Goal: Subscribe to service/newsletter

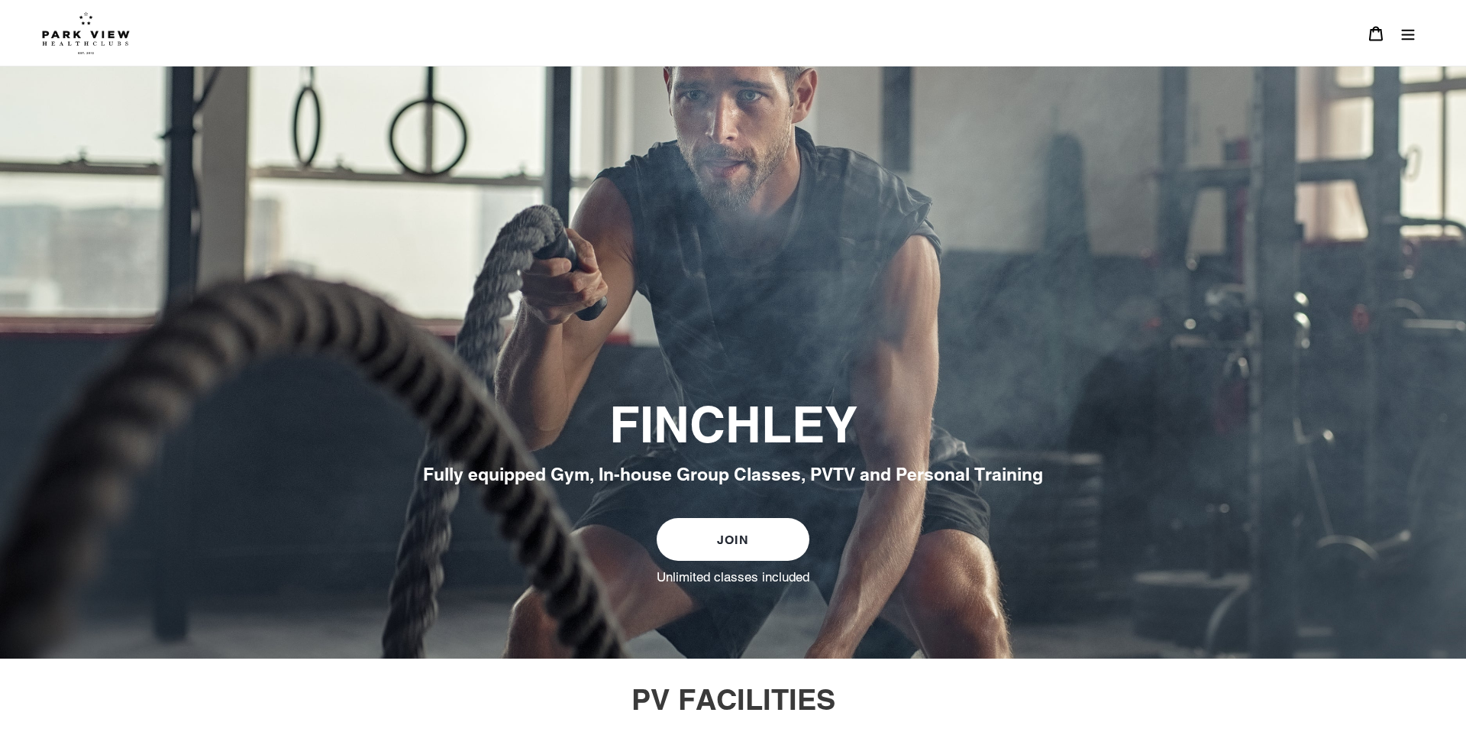
click at [1409, 31] on icon "Menu" at bounding box center [1408, 33] width 15 height 15
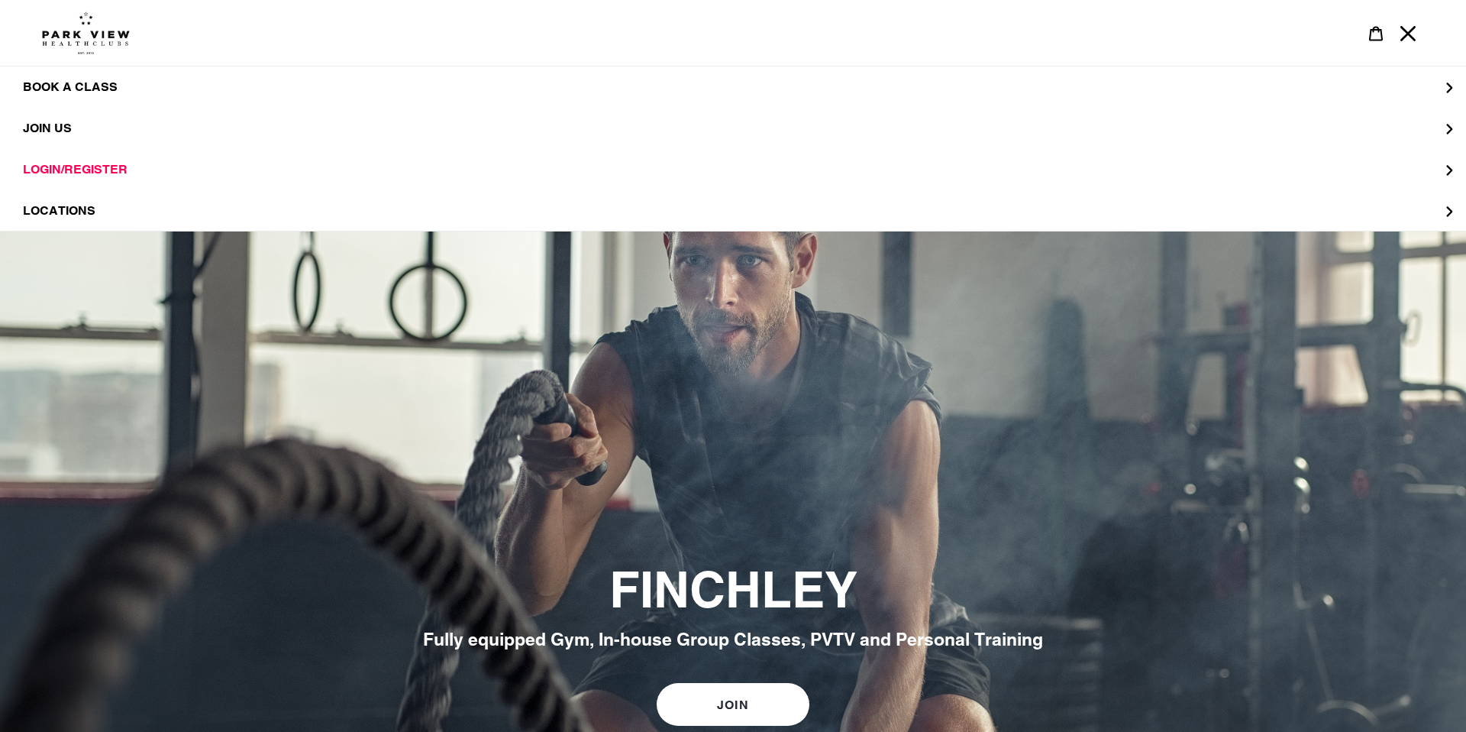
click at [1411, 34] on icon "Menu" at bounding box center [1408, 33] width 15 height 15
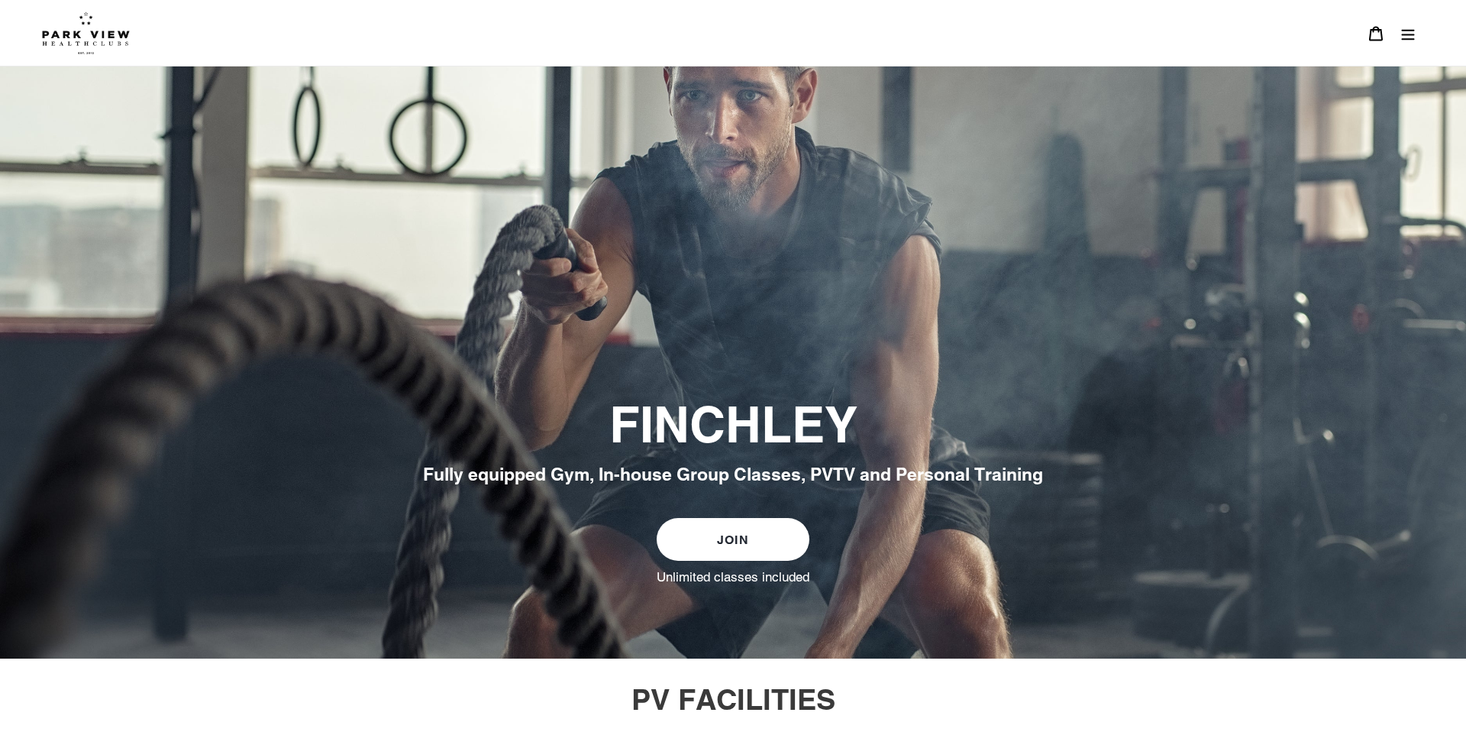
click at [1403, 33] on icon "Menu" at bounding box center [1408, 33] width 15 height 15
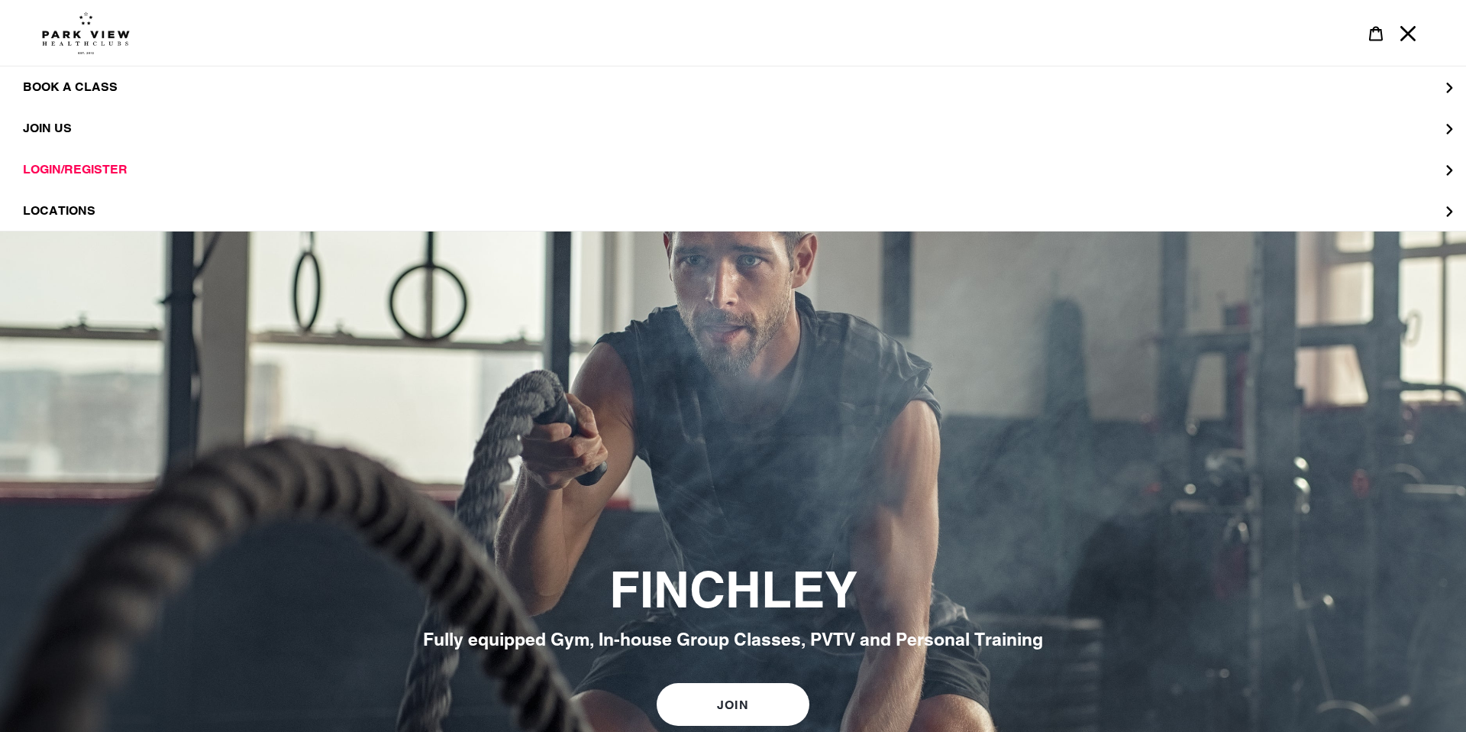
click at [1411, 32] on icon "Menu" at bounding box center [1408, 33] width 15 height 15
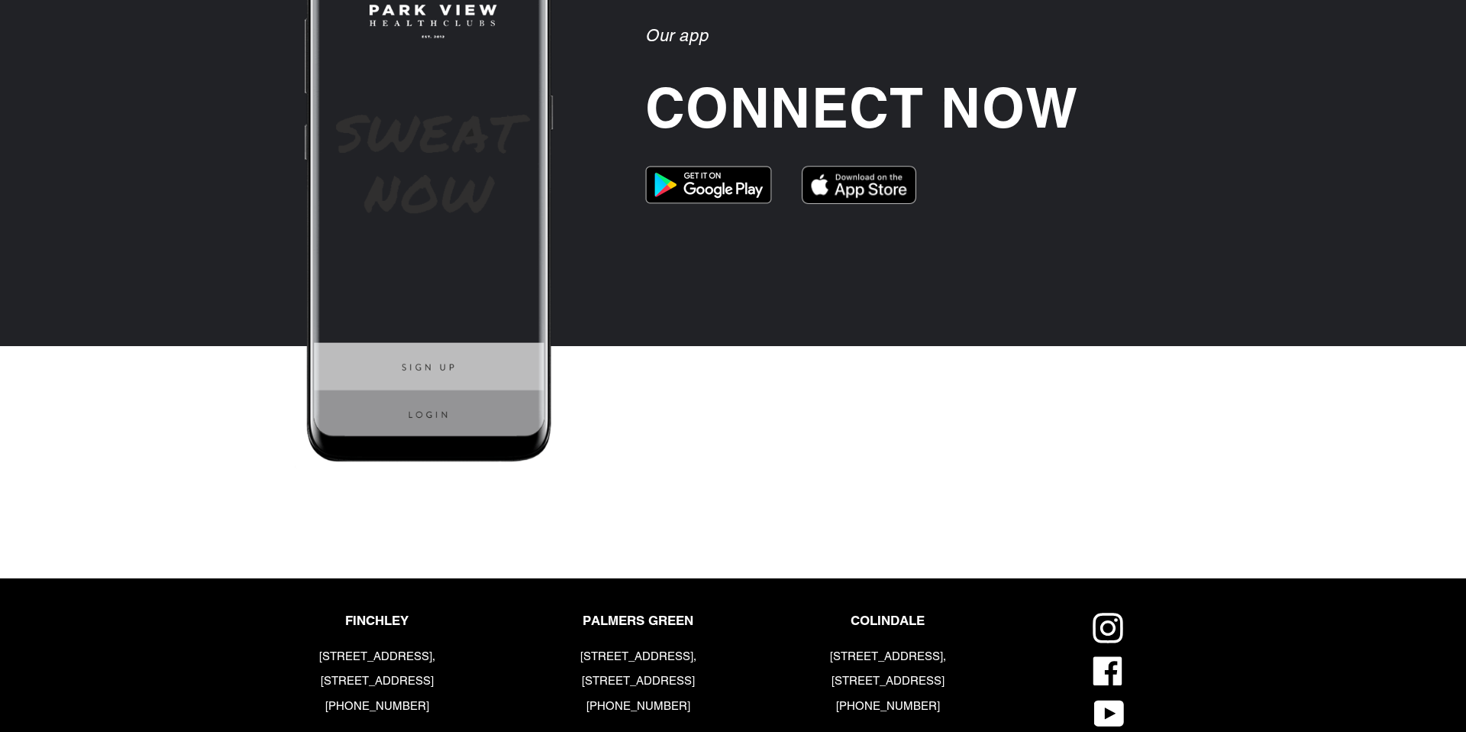
scroll to position [3695, 0]
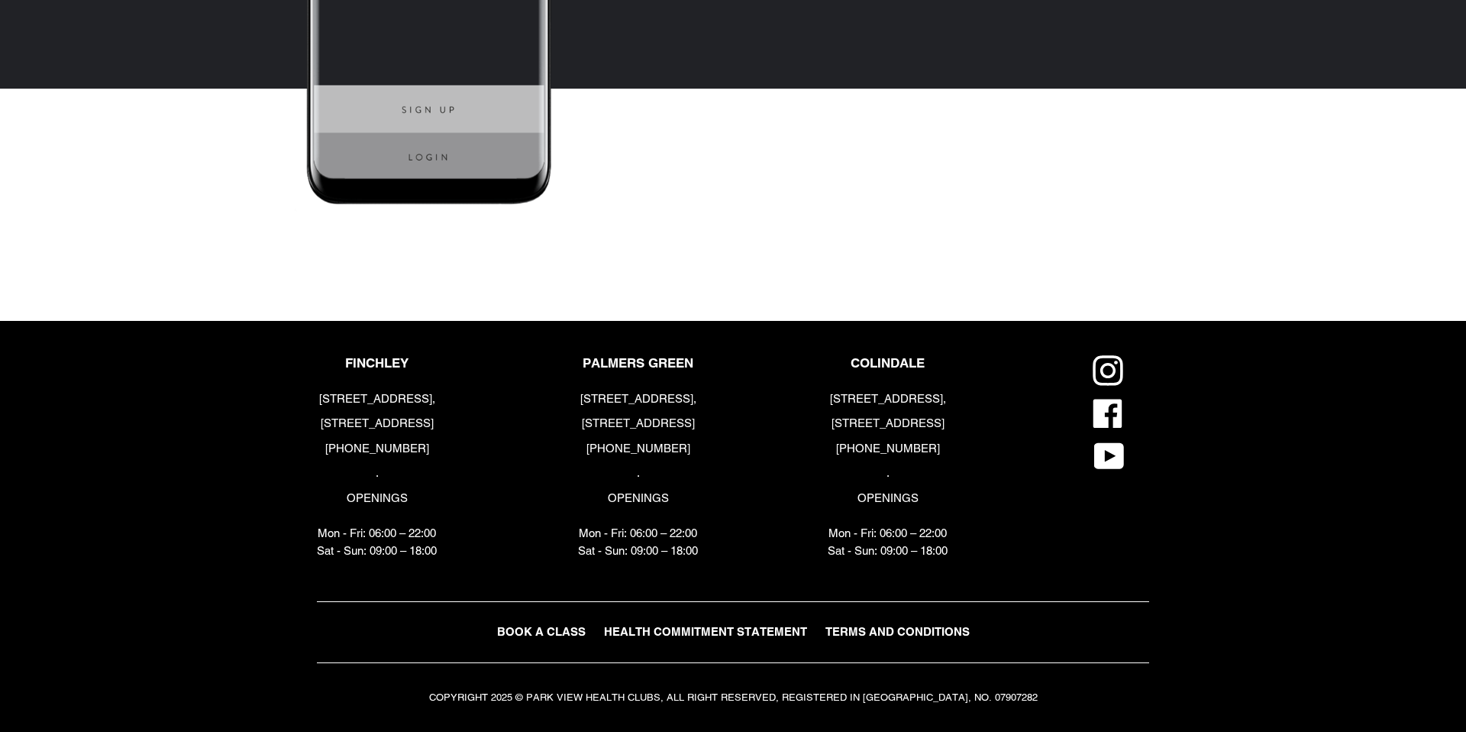
click at [863, 701] on small "COPYRIGHT 2025 © PARK VIEW HEALTH CLUBS, ALL RIGHT RESERVED, REGISTERED IN [GEO…" at bounding box center [733, 696] width 609 height 11
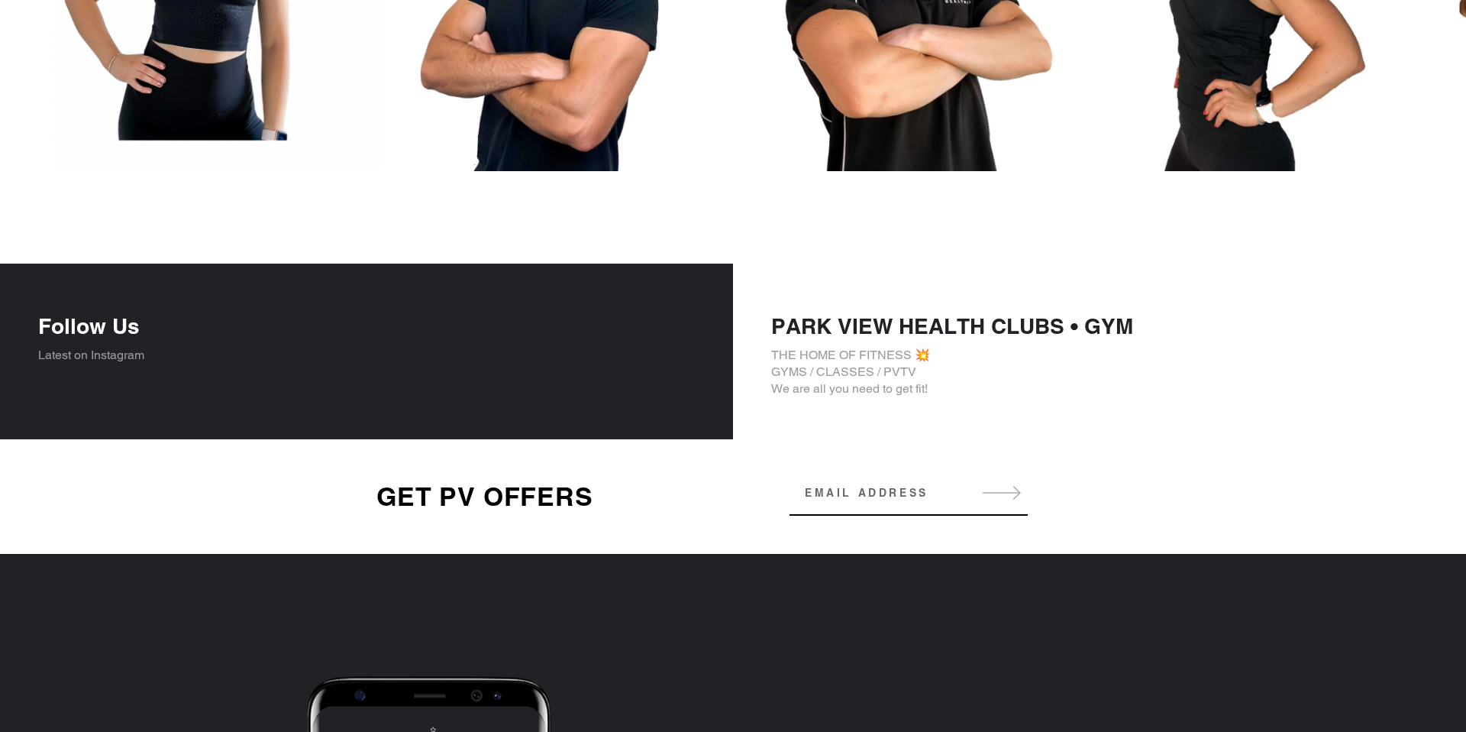
scroll to position [2690, 0]
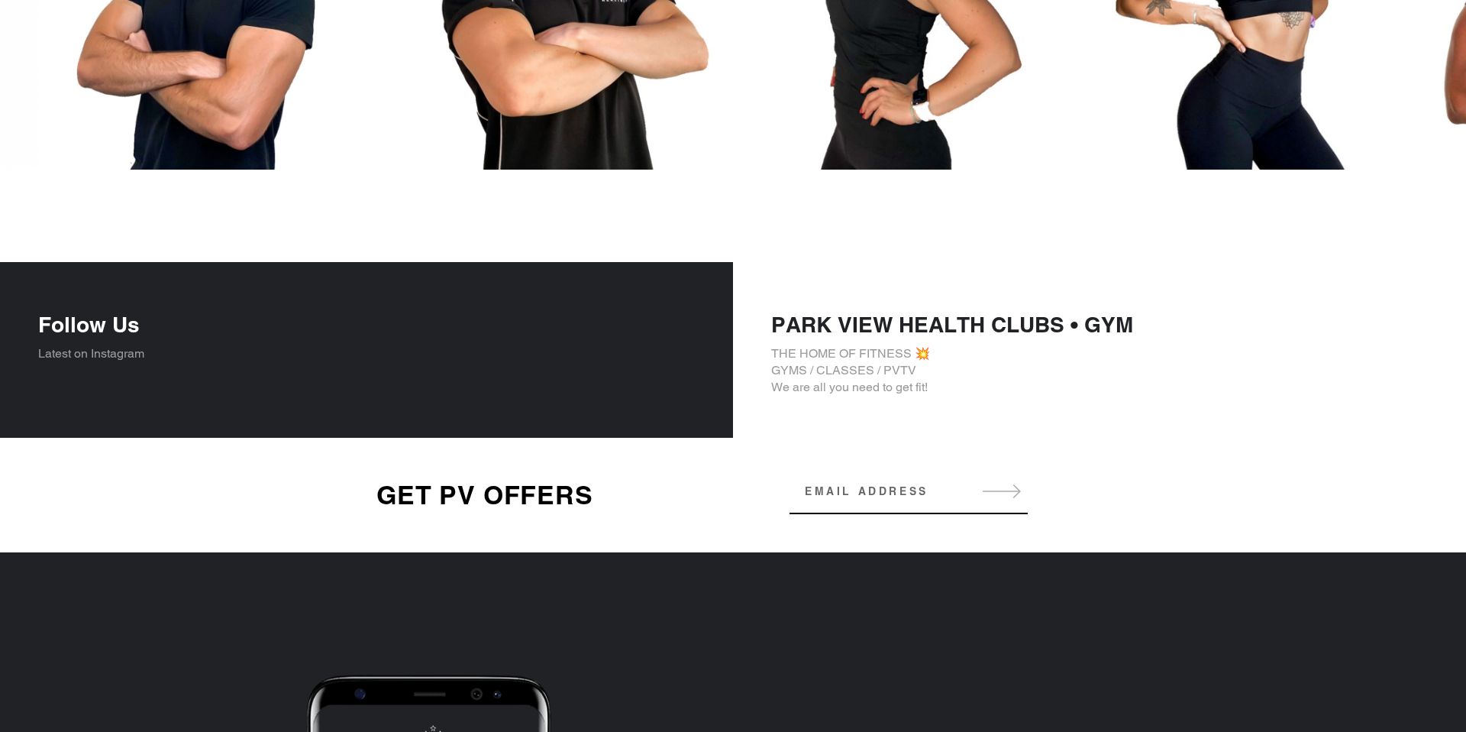
click at [865, 478] on input "Email address" at bounding box center [909, 491] width 238 height 31
click at [865, 490] on input "Email address" at bounding box center [909, 491] width 238 height 31
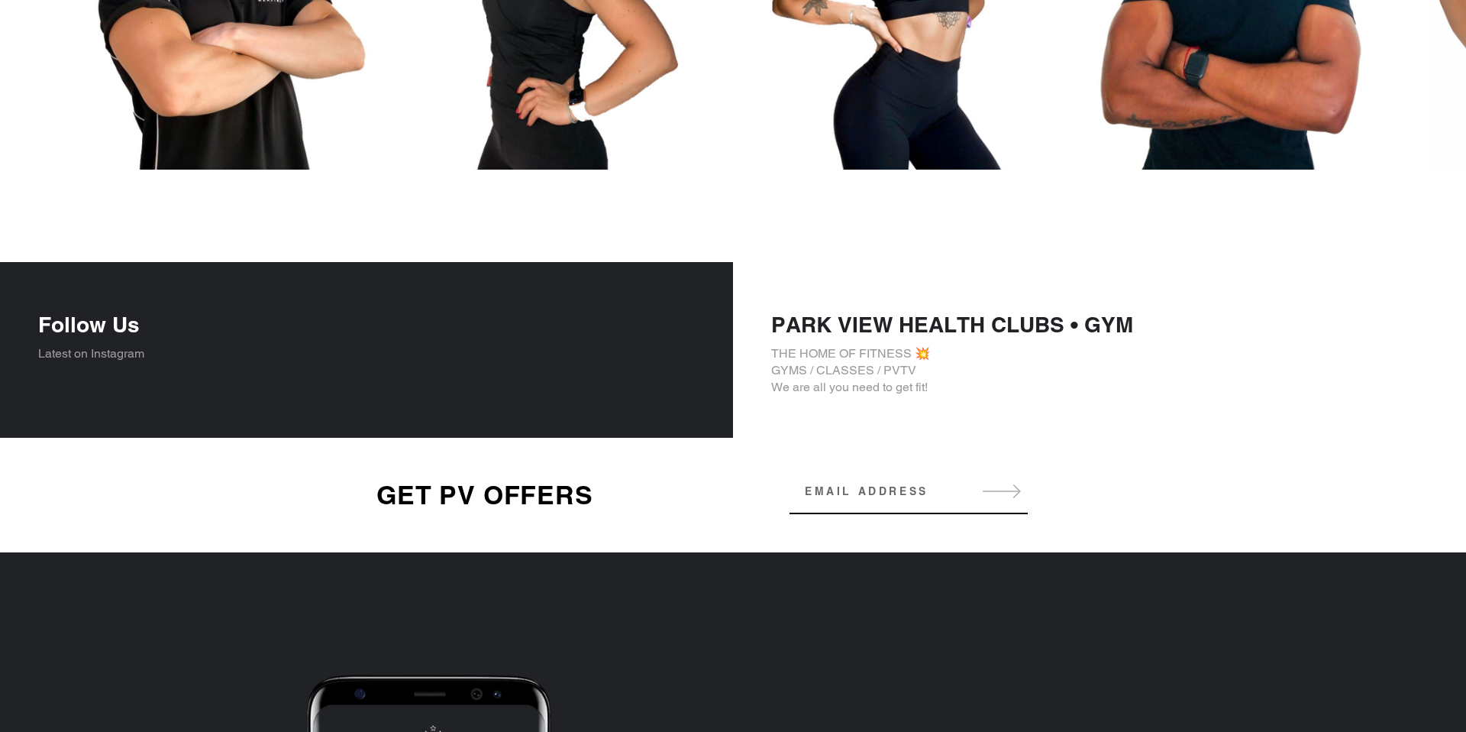
click at [1007, 489] on button "Subscribe" at bounding box center [1002, 491] width 52 height 17
click at [913, 491] on input "Email address" at bounding box center [909, 491] width 238 height 31
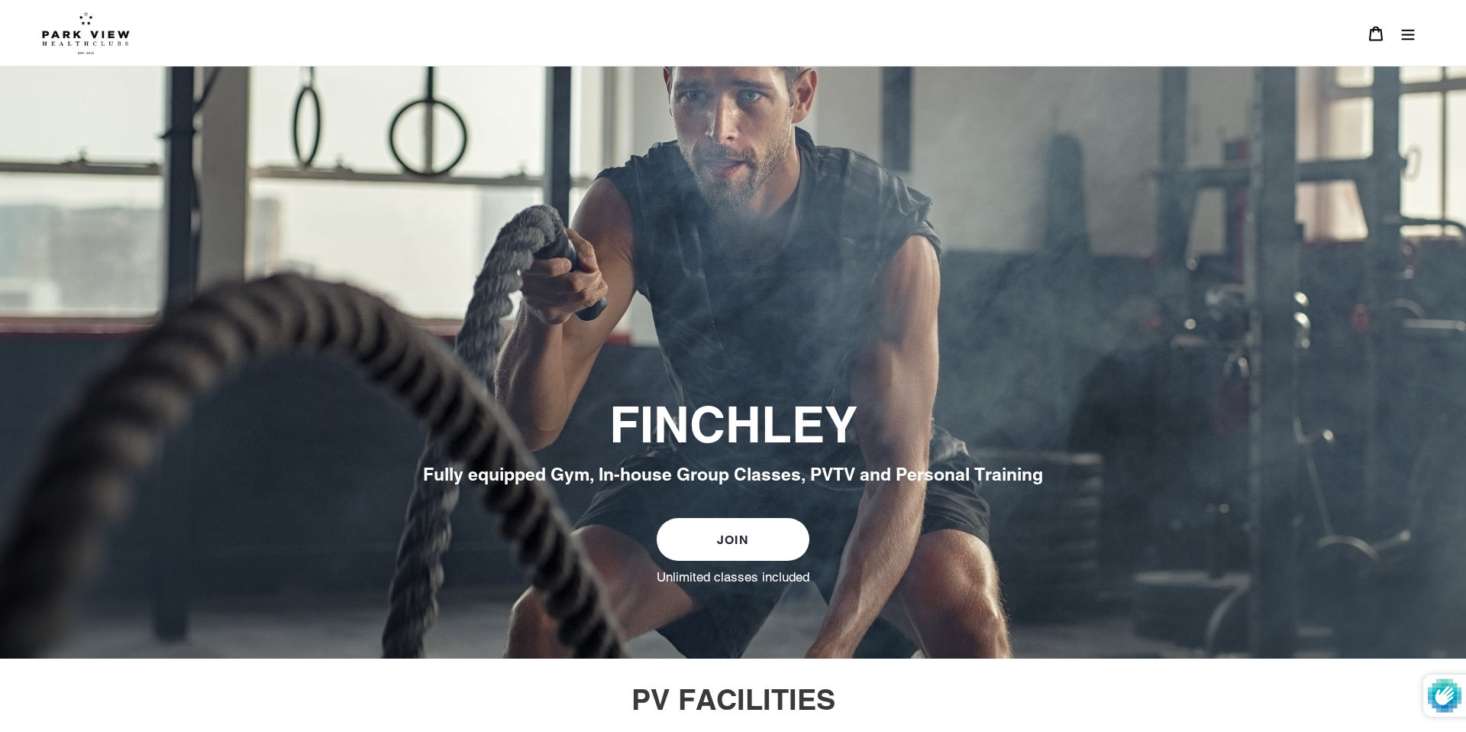
click at [1404, 30] on icon "Menu" at bounding box center [1408, 34] width 13 height 11
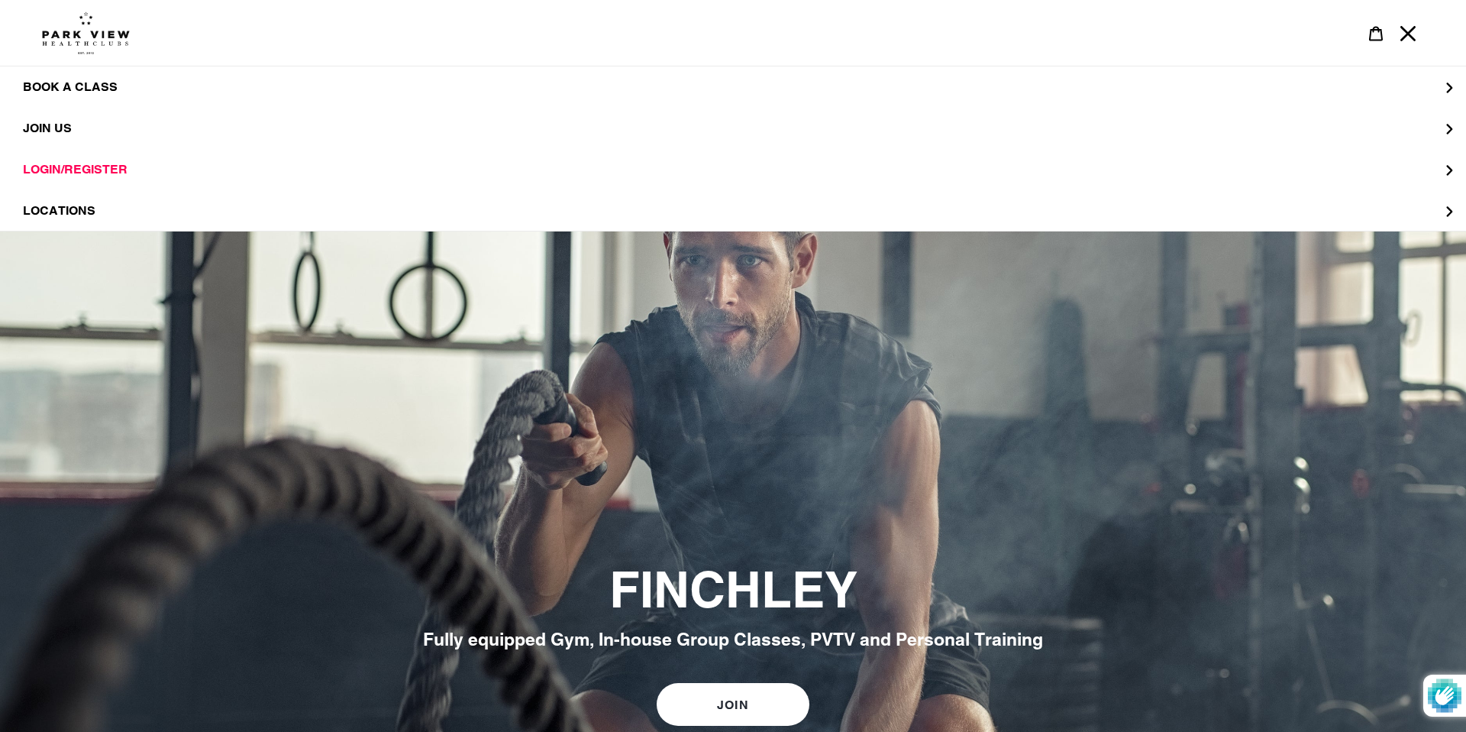
click at [55, 37] on img at bounding box center [86, 32] width 88 height 43
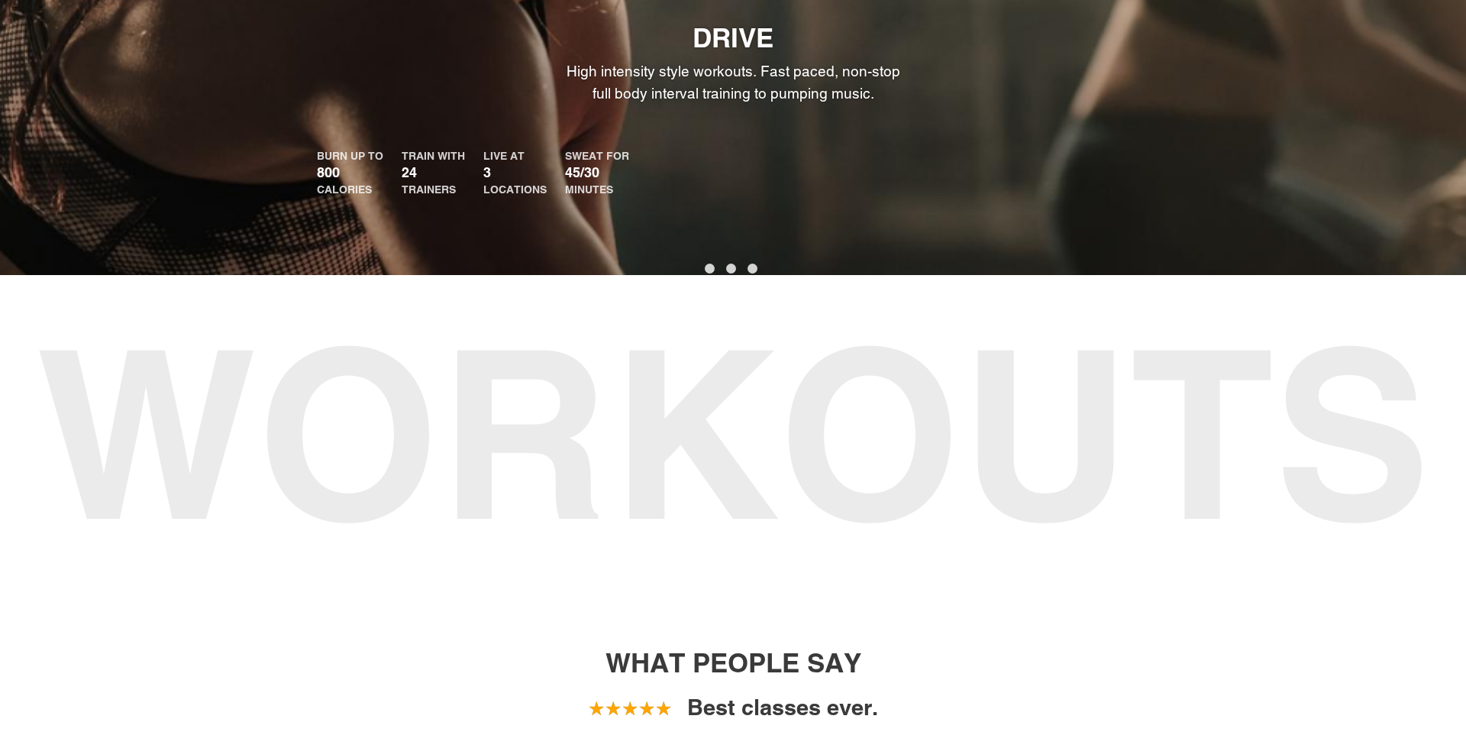
scroll to position [1111, 0]
